Goal: Task Accomplishment & Management: Manage account settings

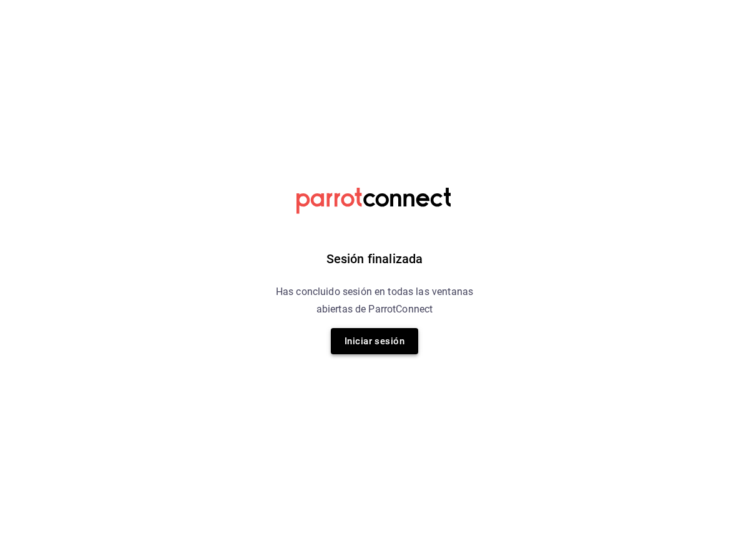
click at [340, 344] on button "Iniciar sesión" at bounding box center [374, 341] width 87 height 26
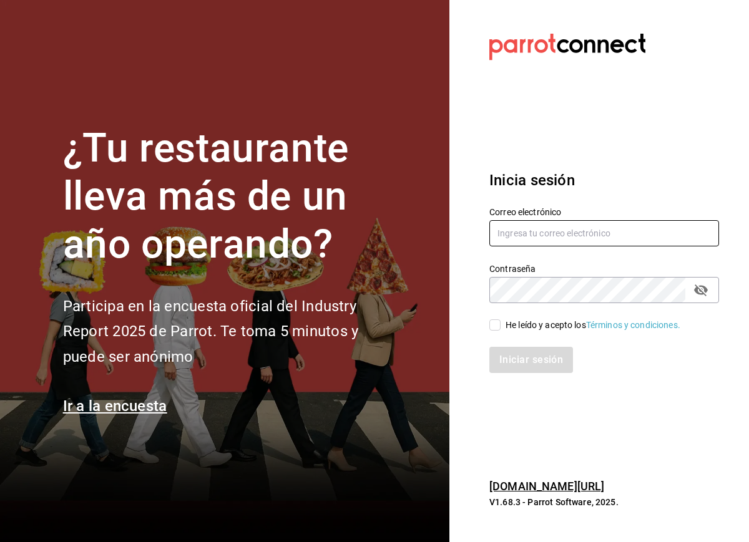
click at [529, 247] on input "text" at bounding box center [604, 233] width 230 height 26
type input "[EMAIL_ADDRESS][PERSON_NAME][DOMAIN_NAME]"
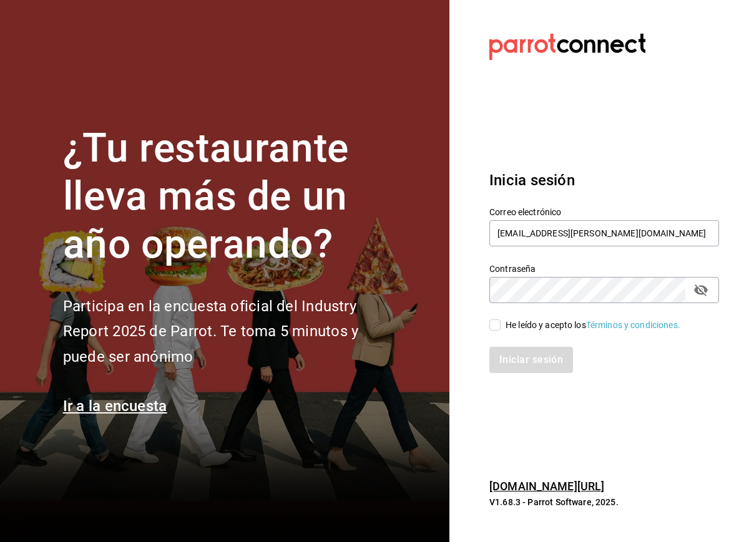
click at [490, 331] on input "He leído y acepto los Términos y condiciones." at bounding box center [494, 325] width 11 height 11
checkbox input "true"
click at [497, 373] on button "Iniciar sesión" at bounding box center [531, 360] width 84 height 26
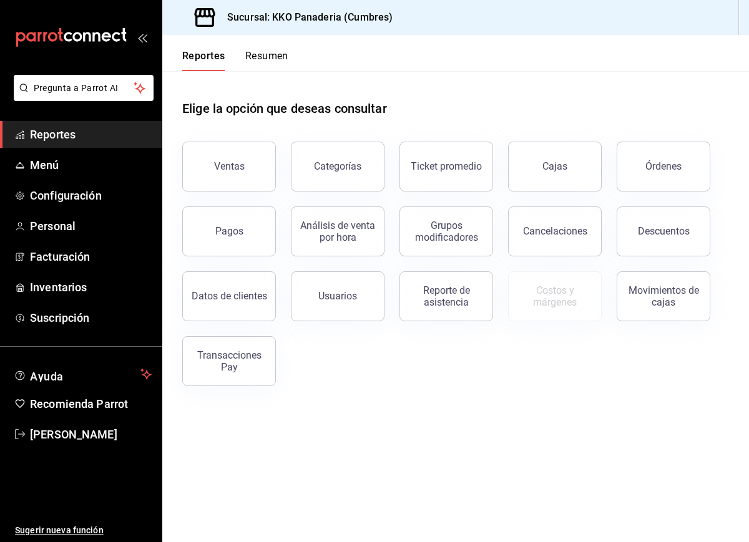
click at [263, 86] on div "Elige la opción que deseas consultar" at bounding box center [455, 99] width 547 height 56
click at [263, 47] on div "Reportes Resumen" at bounding box center [225, 53] width 126 height 36
click at [262, 56] on button "Resumen" at bounding box center [266, 60] width 43 height 21
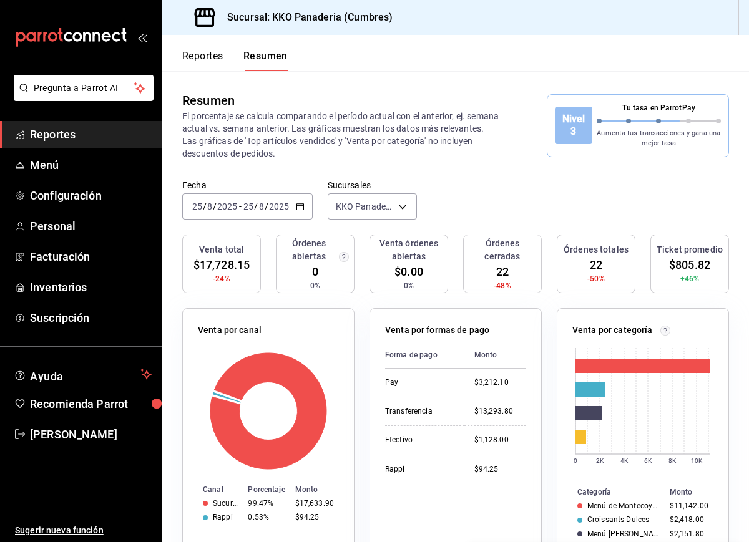
click at [206, 66] on button "Reportes" at bounding box center [202, 60] width 41 height 21
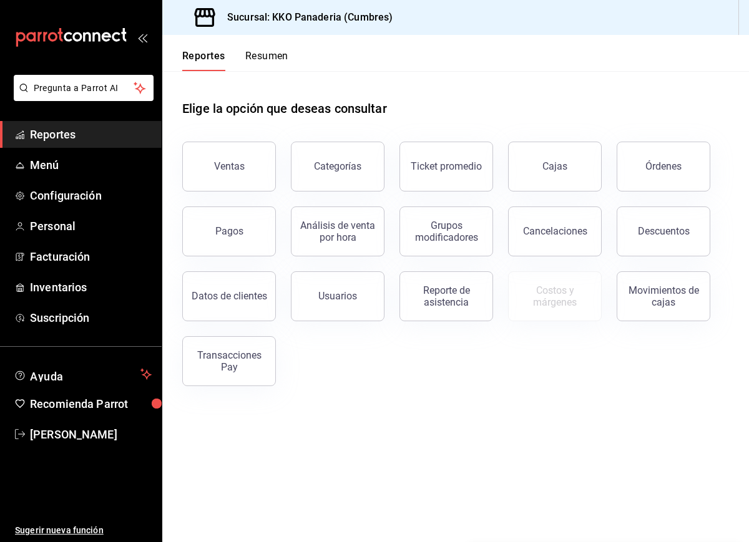
click at [279, 57] on button "Resumen" at bounding box center [266, 60] width 43 height 21
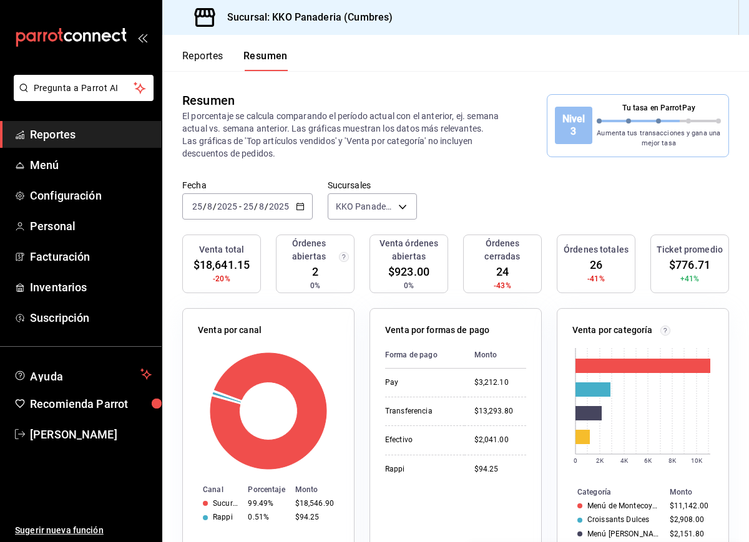
click at [202, 59] on button "Reportes" at bounding box center [202, 60] width 41 height 21
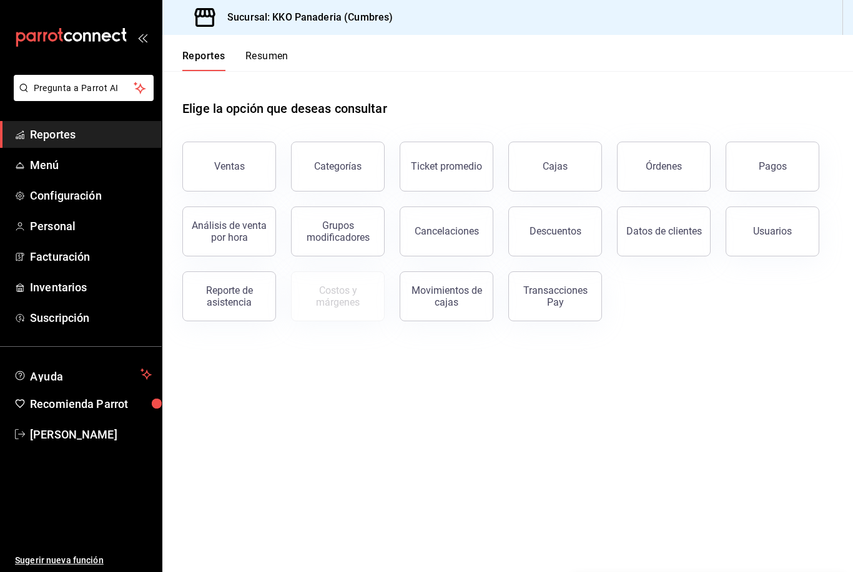
click at [282, 52] on button "Resumen" at bounding box center [266, 60] width 43 height 21
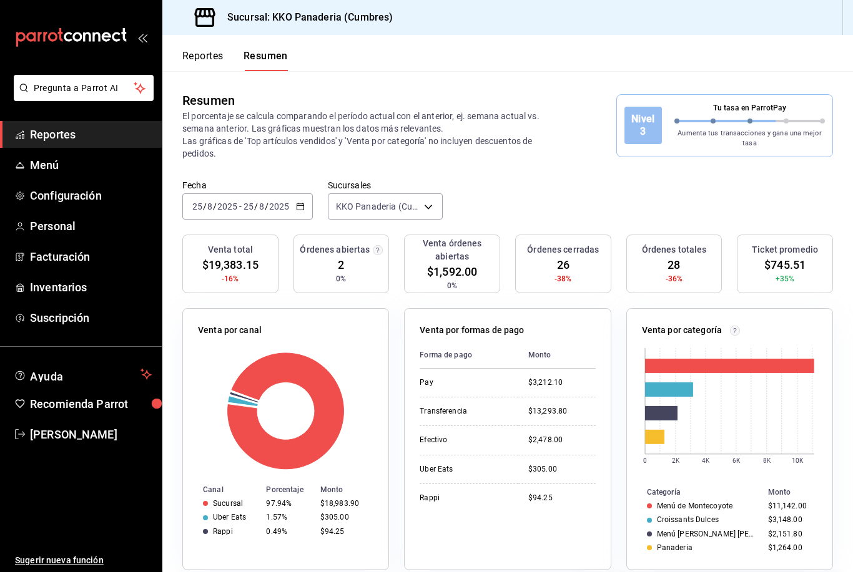
click at [193, 58] on button "Reportes" at bounding box center [202, 60] width 41 height 21
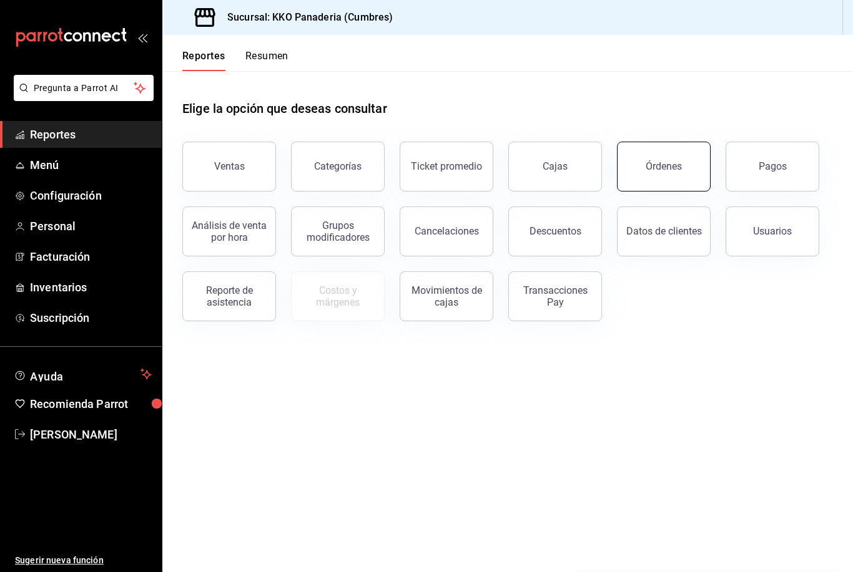
click at [673, 163] on div "Órdenes" at bounding box center [663, 166] width 36 height 12
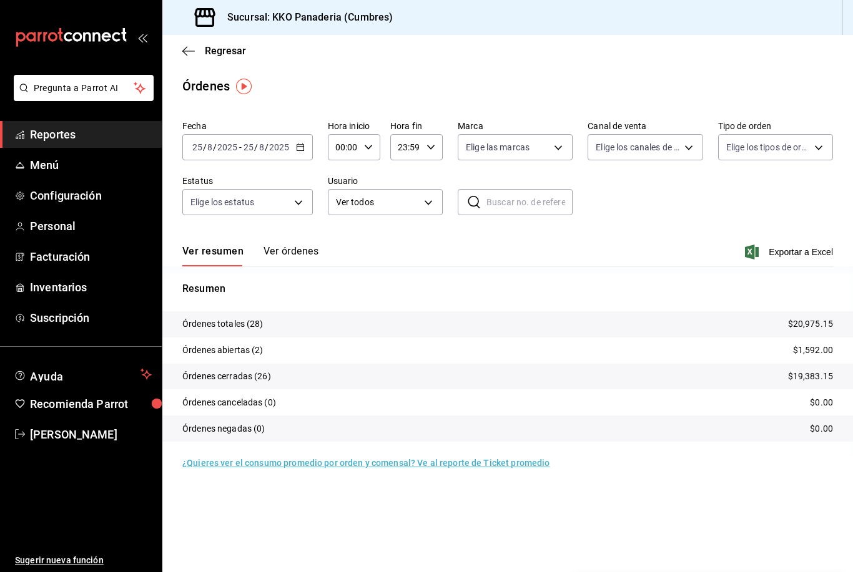
click at [280, 254] on button "Ver órdenes" at bounding box center [290, 255] width 55 height 21
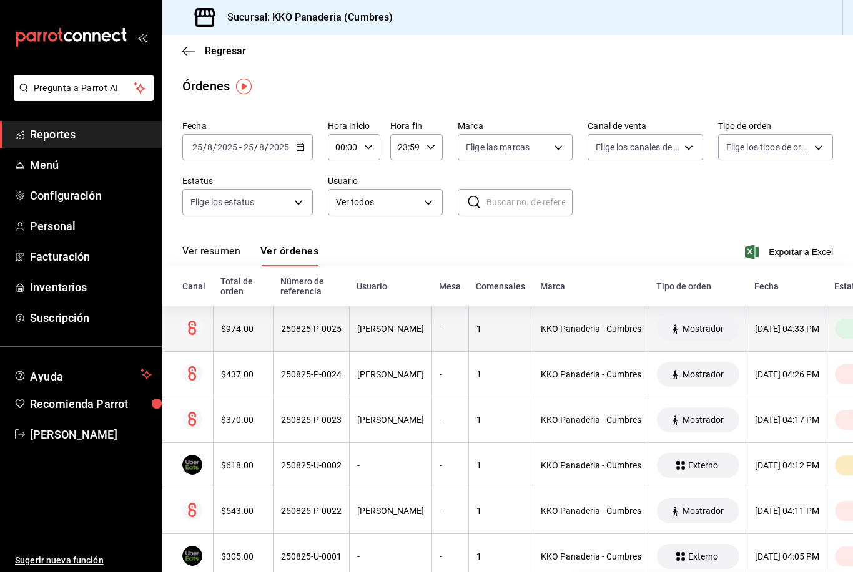
click at [210, 327] on th at bounding box center [187, 329] width 51 height 46
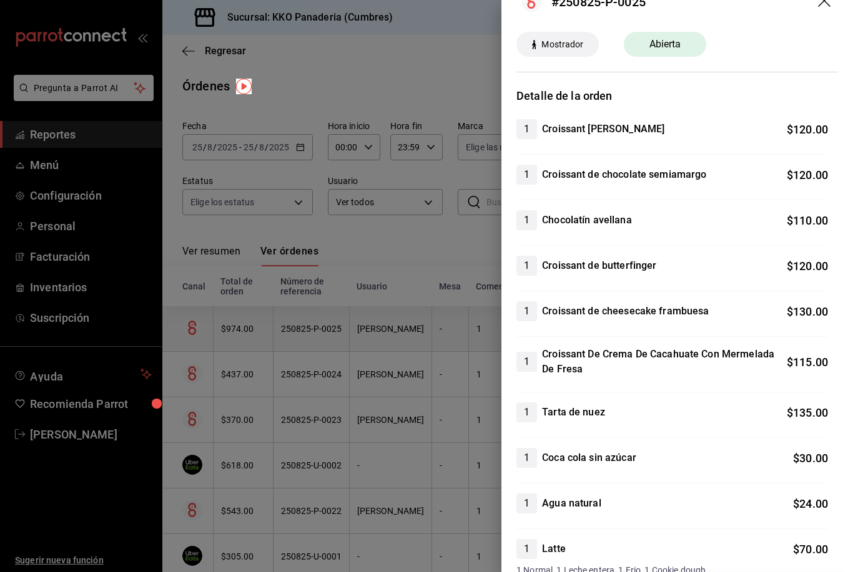
scroll to position [27, 0]
click at [451, 240] on div at bounding box center [426, 286] width 853 height 572
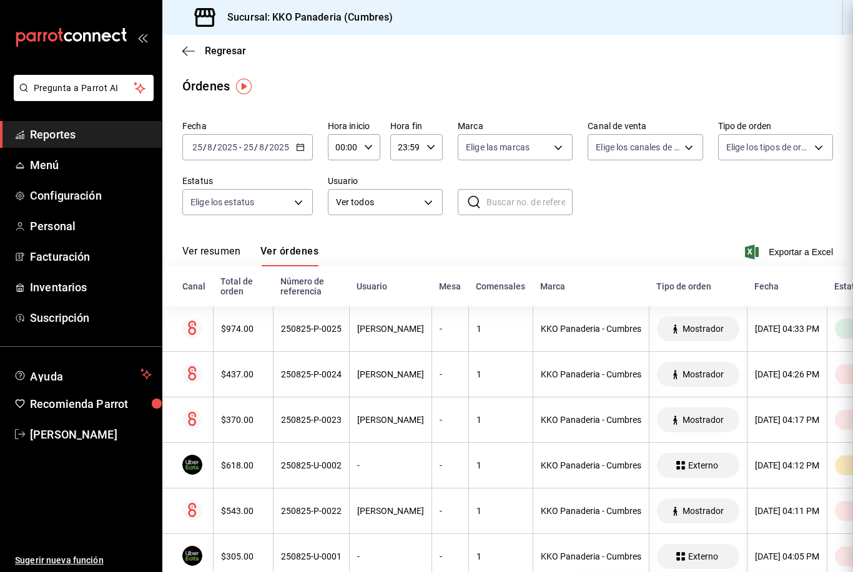
scroll to position [0, 0]
click at [236, 146] on input "2025" at bounding box center [227, 147] width 21 height 10
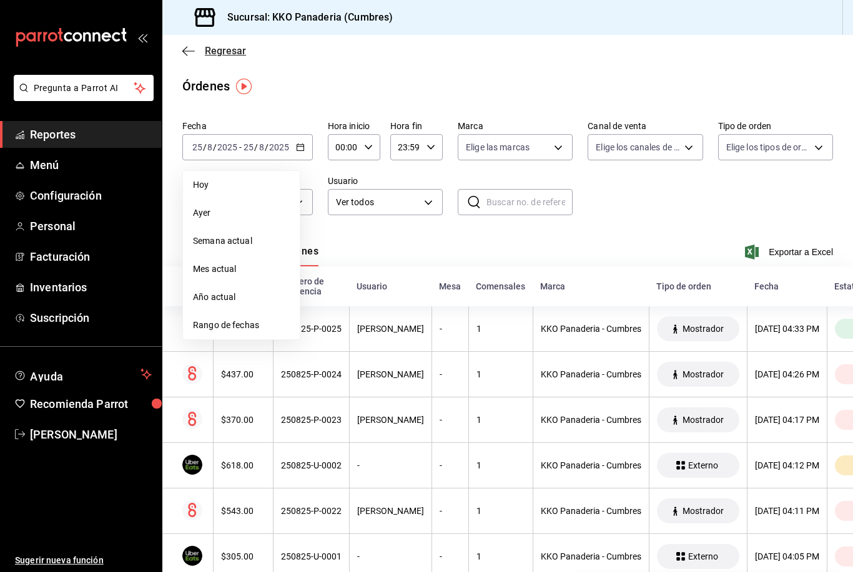
click at [183, 53] on icon "button" at bounding box center [188, 51] width 12 height 11
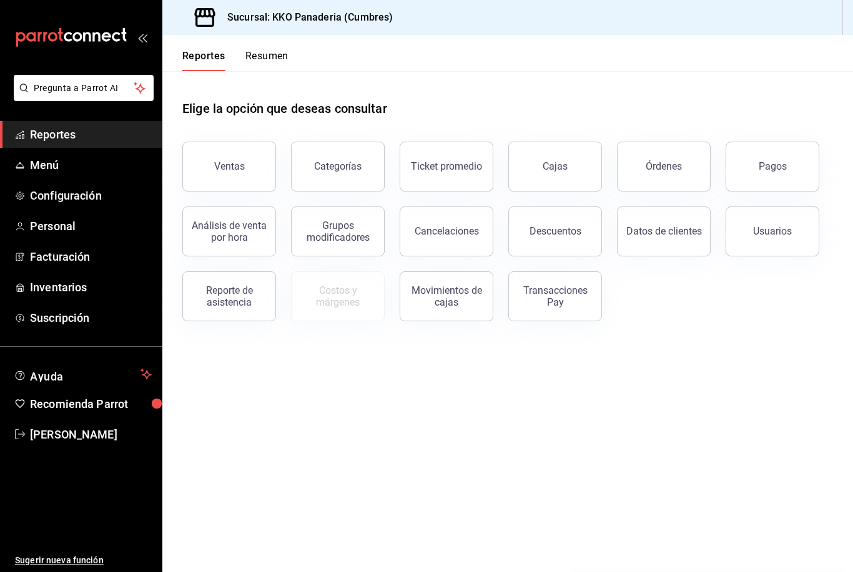
click at [73, 18] on div "mailbox folders" at bounding box center [81, 37] width 162 height 75
click at [73, 43] on icon "mailbox folders" at bounding box center [71, 37] width 112 height 19
click at [38, 262] on span "Facturación" at bounding box center [91, 256] width 122 height 17
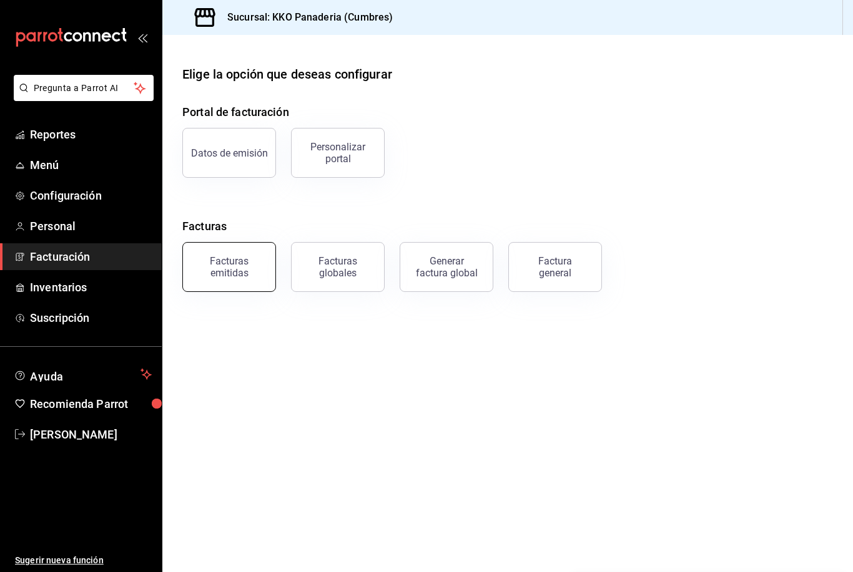
click at [206, 268] on div "Facturas emitidas" at bounding box center [228, 267] width 77 height 24
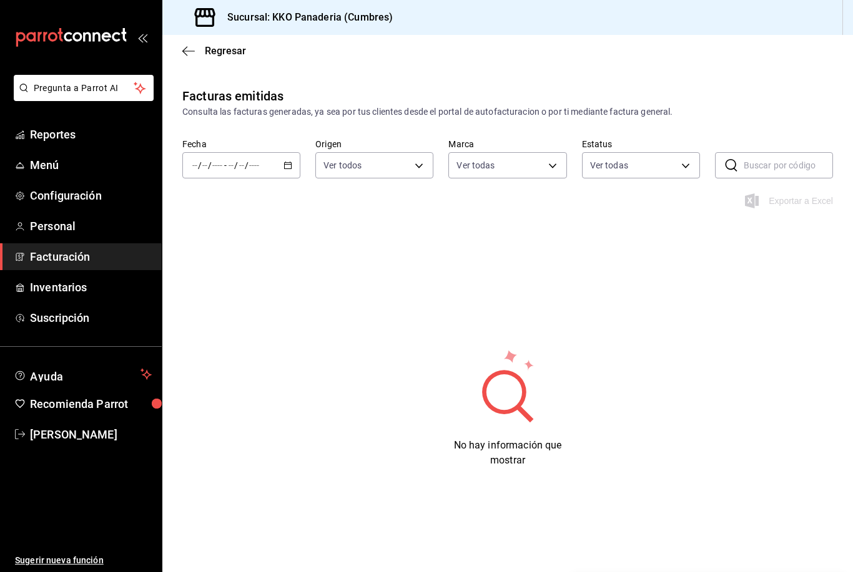
type input "b487ec32-607e-470c-a91c-86d1a390b7a2"
click at [124, 44] on icon "mailbox folders" at bounding box center [71, 37] width 112 height 19
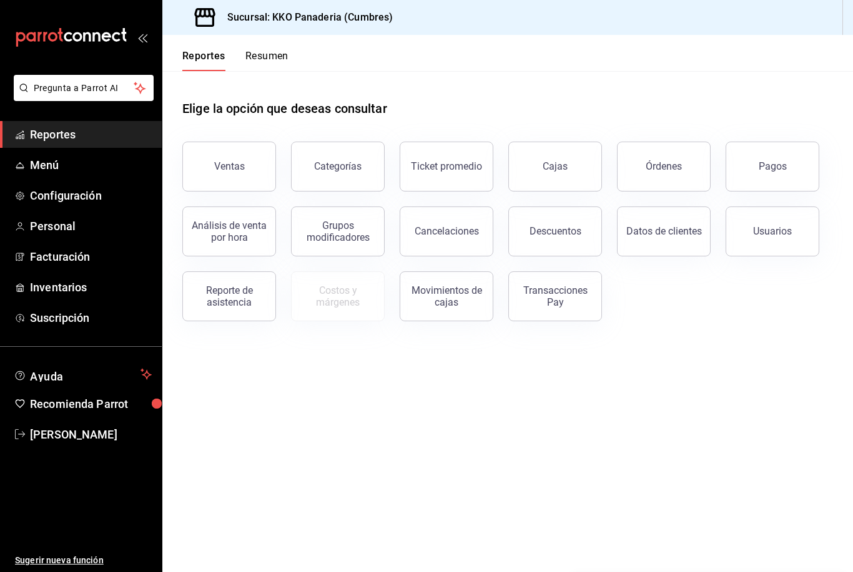
click at [283, 54] on button "Resumen" at bounding box center [266, 60] width 43 height 21
